Goal: Register for event/course

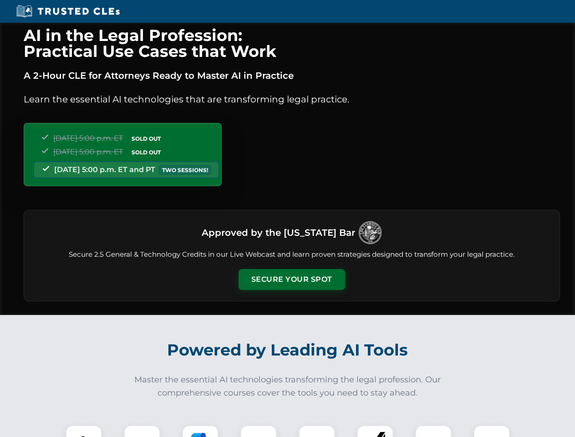
click at [291, 280] on button "Secure Your Spot" at bounding box center [292, 279] width 107 height 21
click at [84, 431] on img at bounding box center [84, 443] width 26 height 26
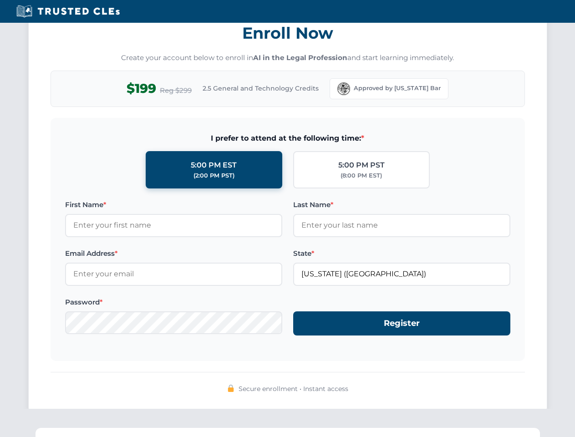
scroll to position [894, 0]
